Goal: Register for event/course

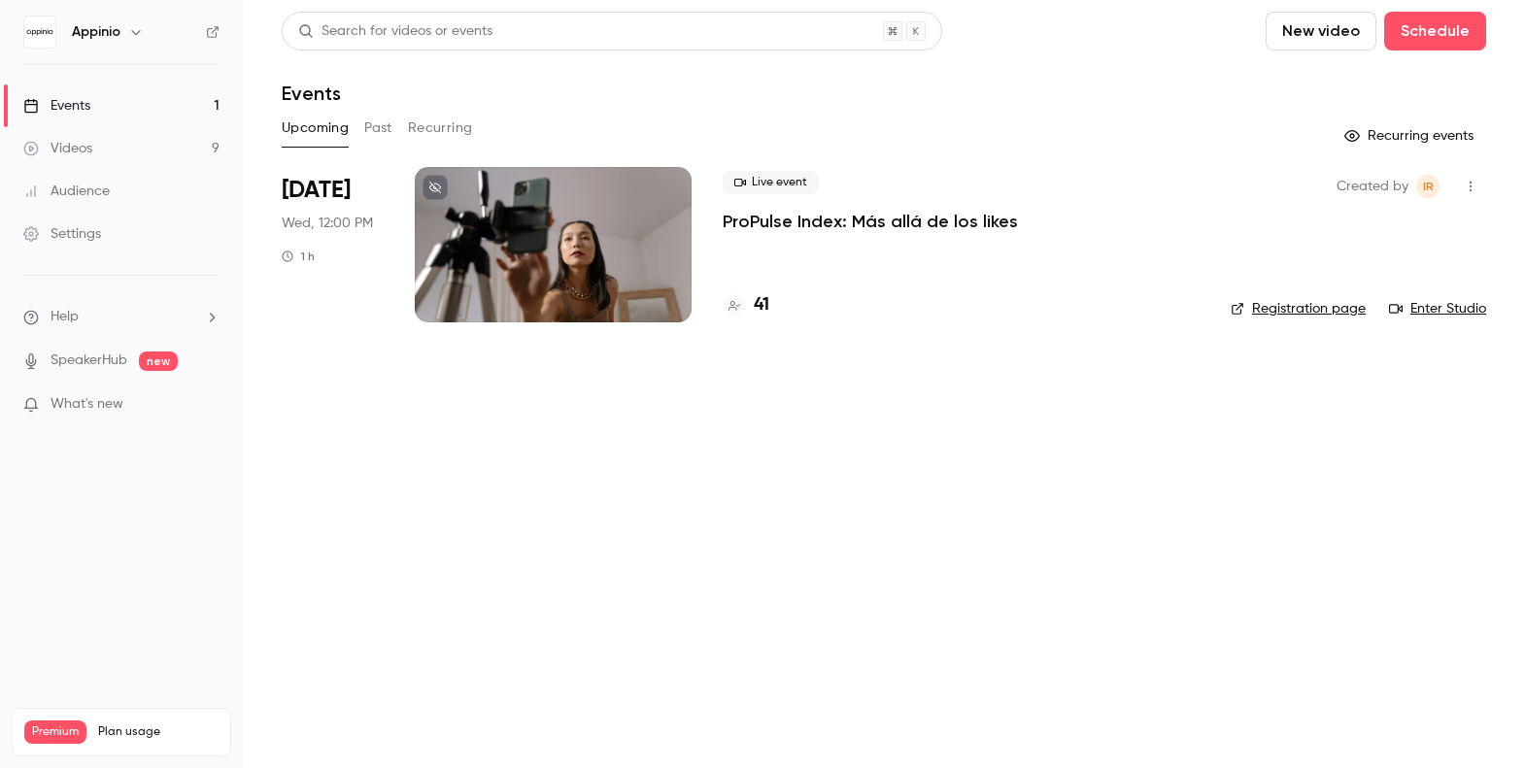
click at [628, 246] on div at bounding box center [553, 244] width 277 height 155
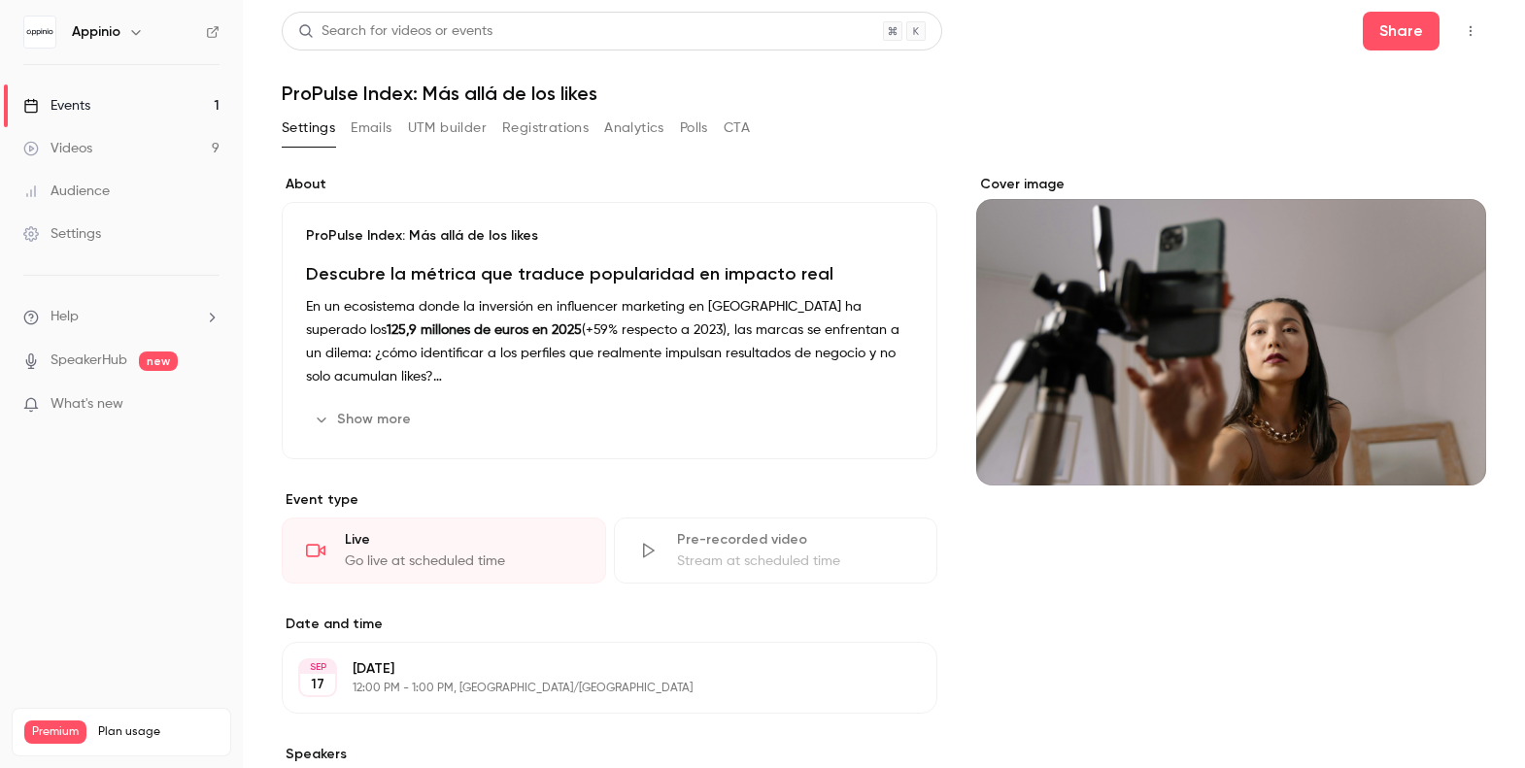
click at [538, 118] on button "Registrations" at bounding box center [545, 128] width 86 height 31
